Goal: Task Accomplishment & Management: Use online tool/utility

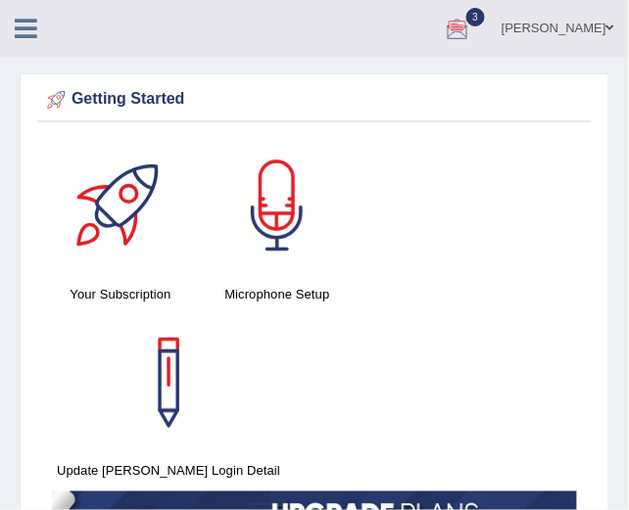
click at [36, 32] on icon at bounding box center [26, 28] width 23 height 25
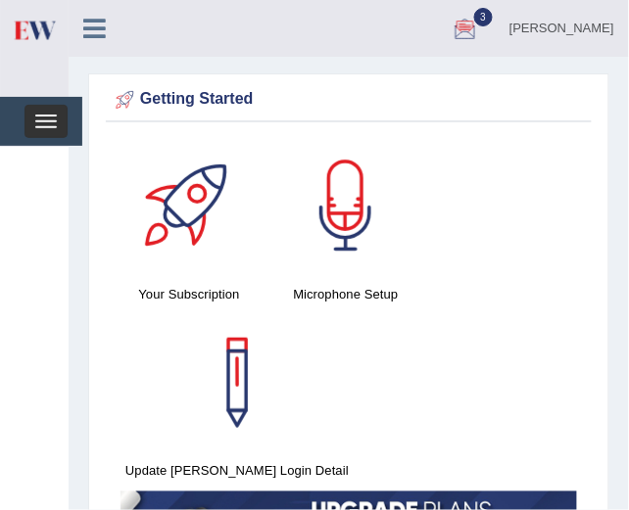
click at [35, 127] on span "button" at bounding box center [46, 127] width 22 height 2
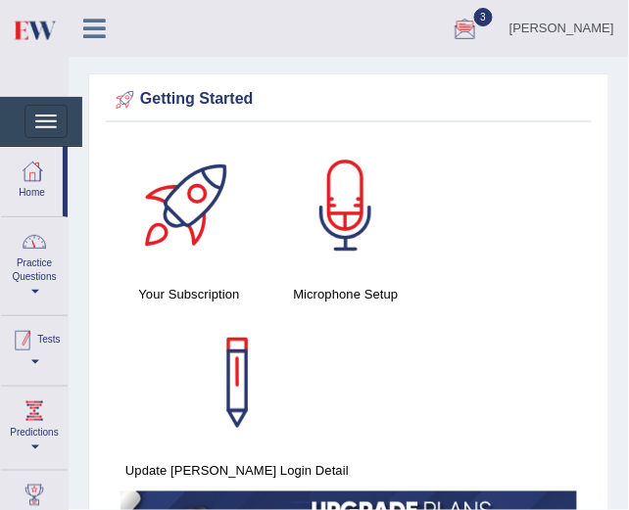
click at [34, 348] on div at bounding box center [22, 340] width 29 height 29
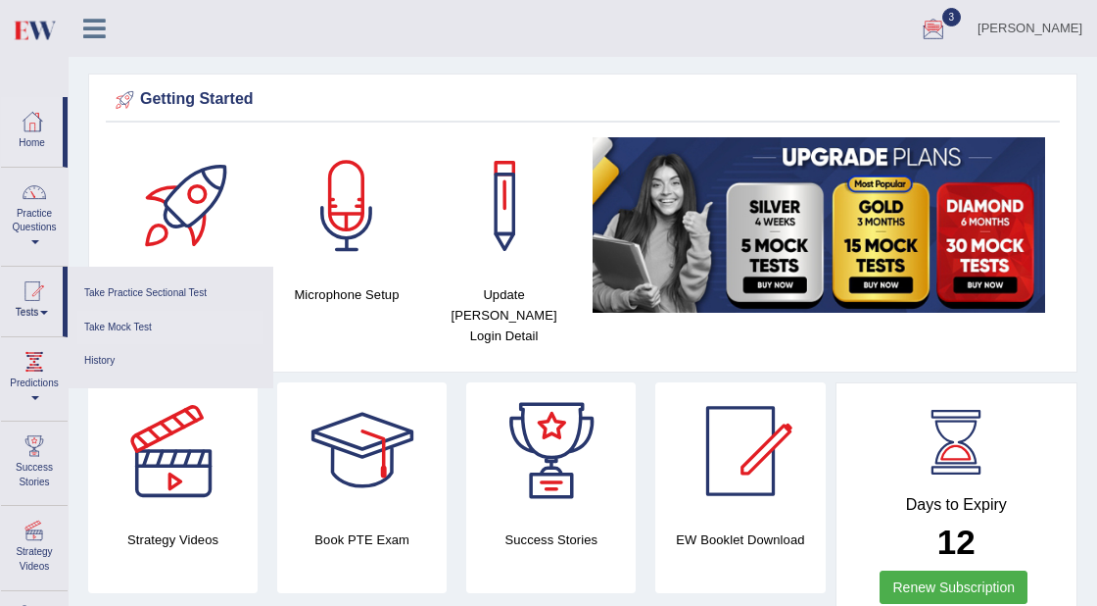
click at [109, 326] on link "Take Mock Test" at bounding box center [170, 328] width 186 height 34
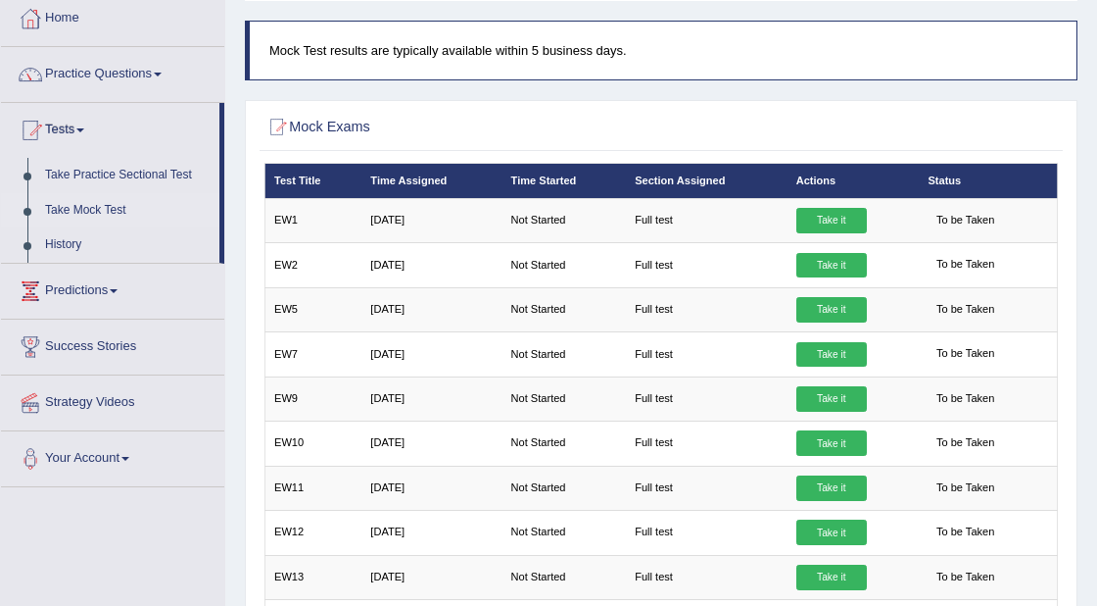
scroll to position [108, 0]
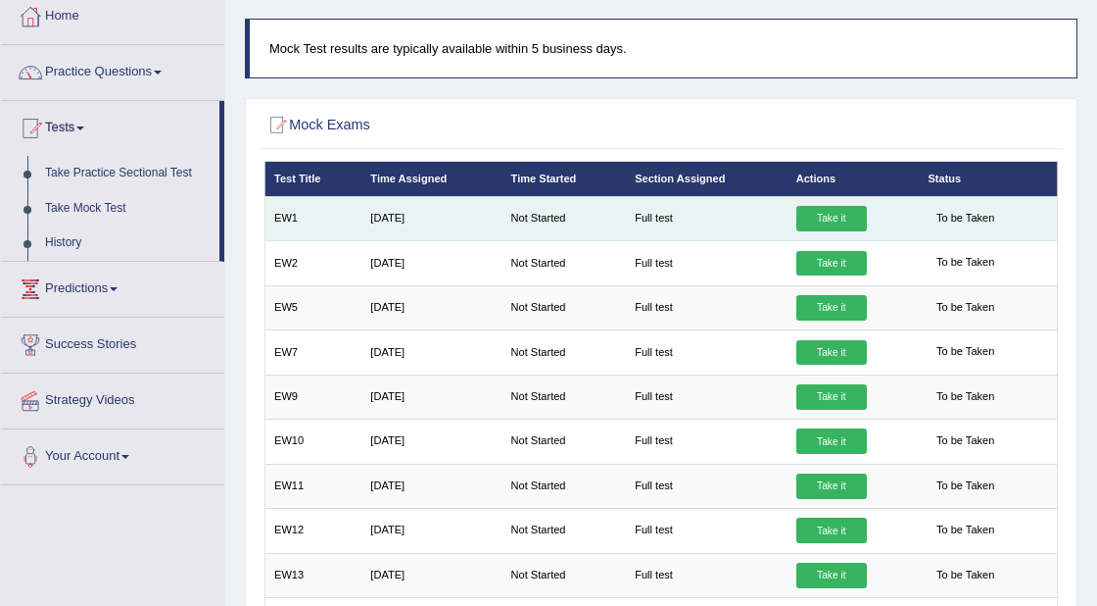
click at [835, 215] on link "Take it" at bounding box center [832, 218] width 71 height 25
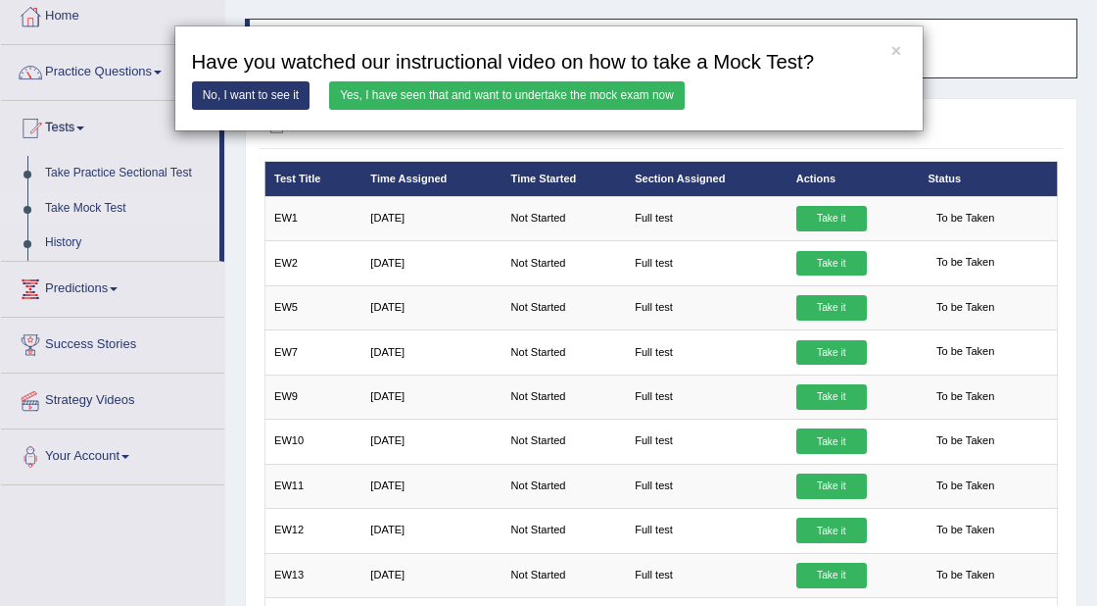
click at [607, 95] on link "Yes, I have seen that and want to undertake the mock exam now" at bounding box center [507, 95] width 356 height 28
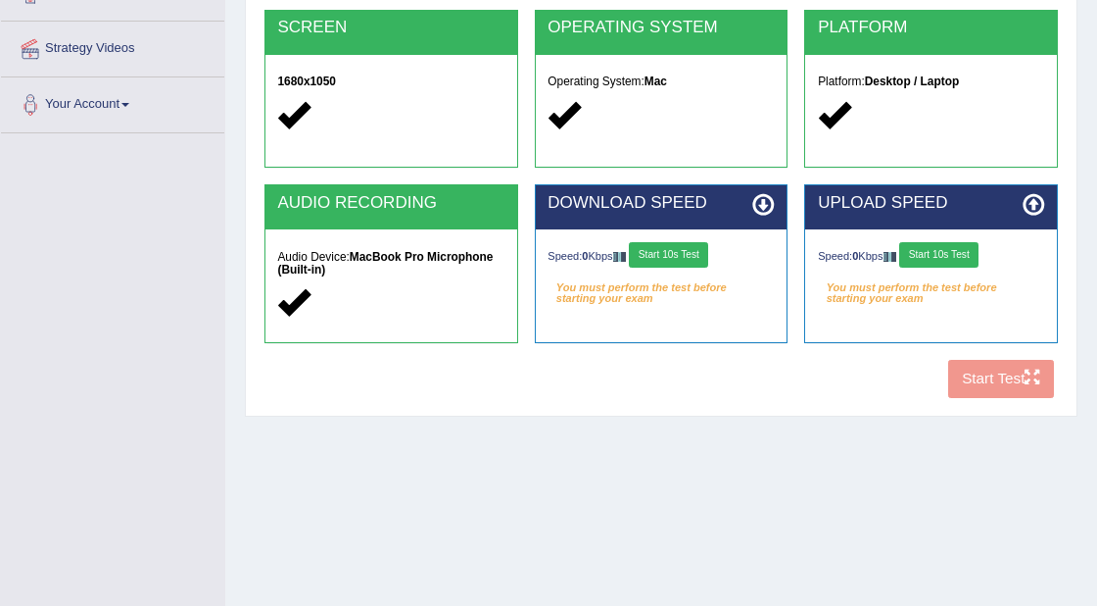
scroll to position [354, 0]
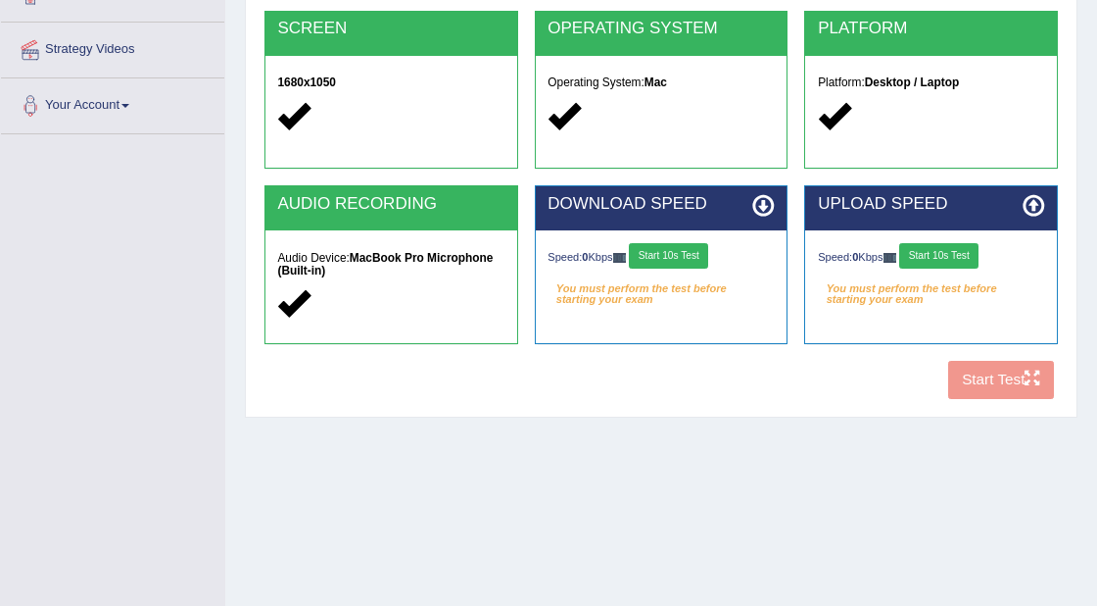
click at [944, 260] on button "Start 10s Test" at bounding box center [938, 255] width 79 height 25
click at [688, 252] on button "Start 10s Test" at bounding box center [668, 255] width 79 height 25
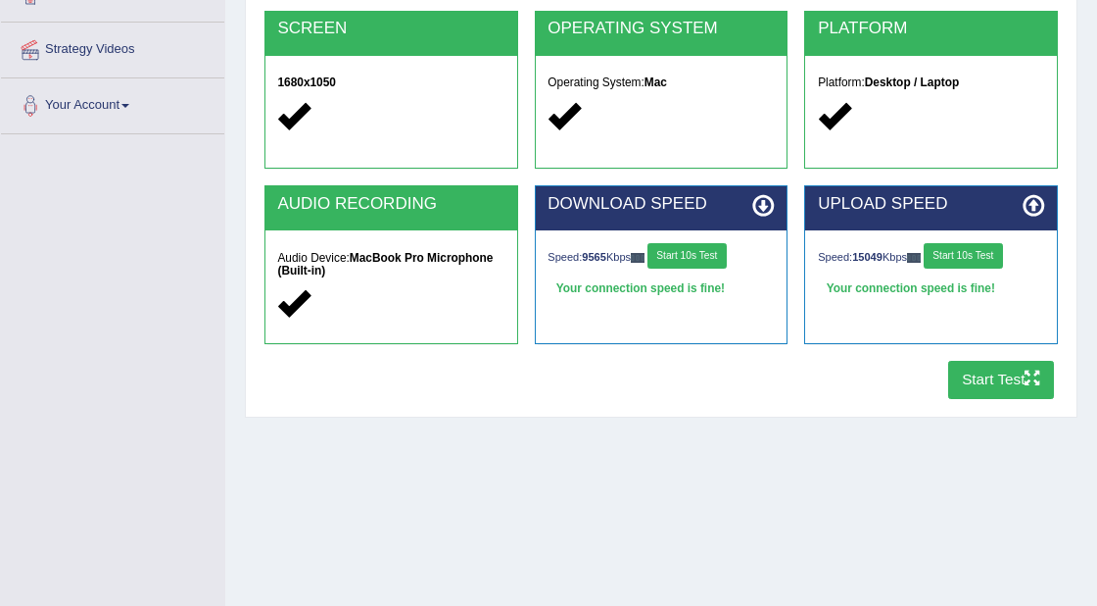
click at [1001, 388] on button "Start Test" at bounding box center [1001, 380] width 107 height 38
